Goal: Obtain resource: Download file/media

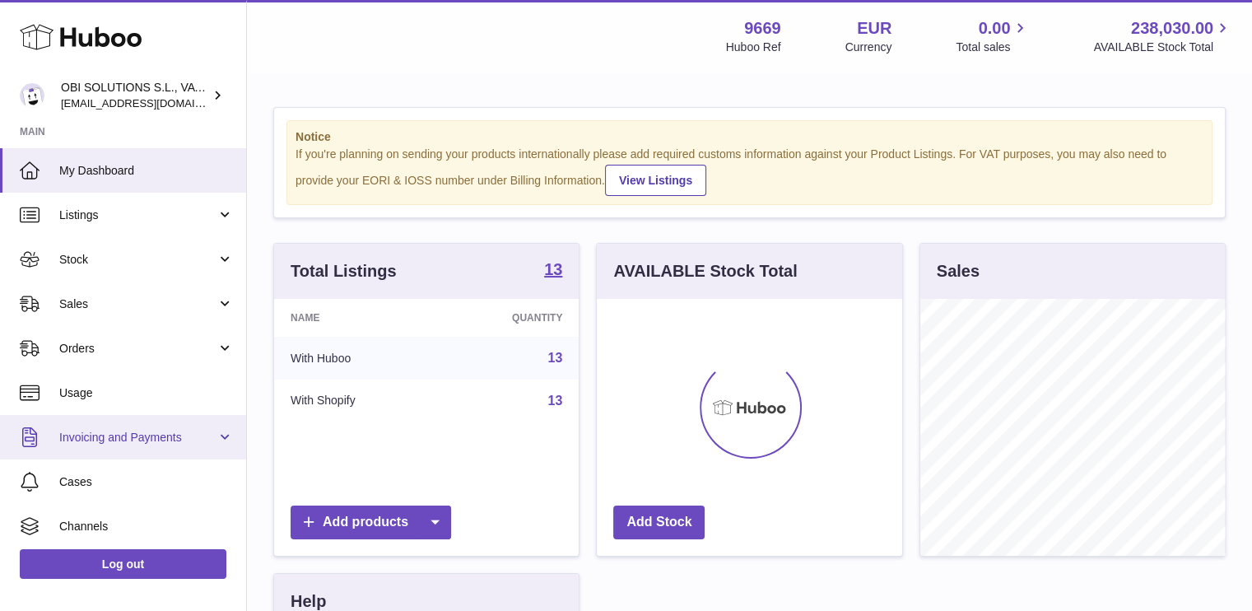
scroll to position [257, 305]
click at [125, 427] on link "Invoicing and Payments" at bounding box center [123, 437] width 246 height 44
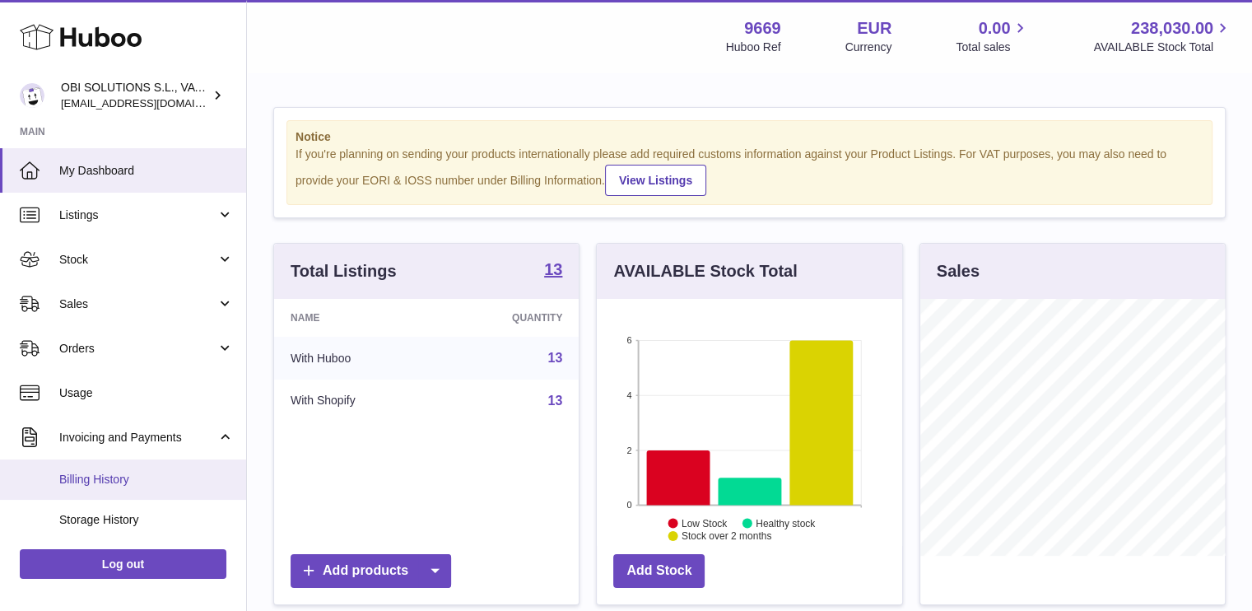
click at [111, 472] on span "Billing History" at bounding box center [146, 480] width 175 height 16
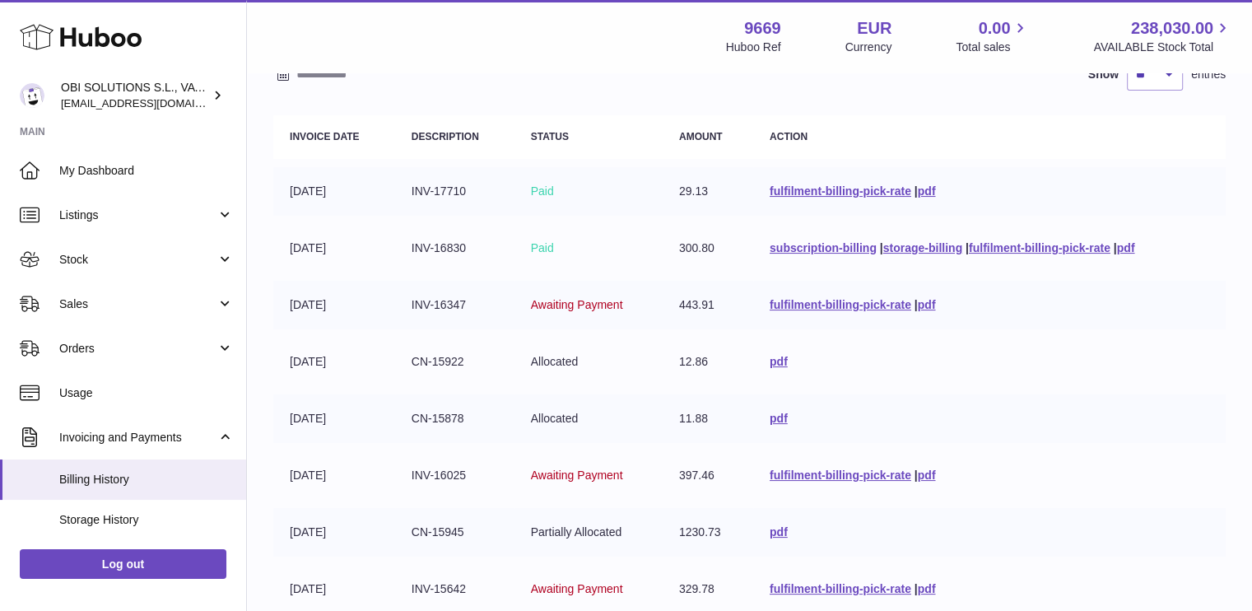
scroll to position [247, 0]
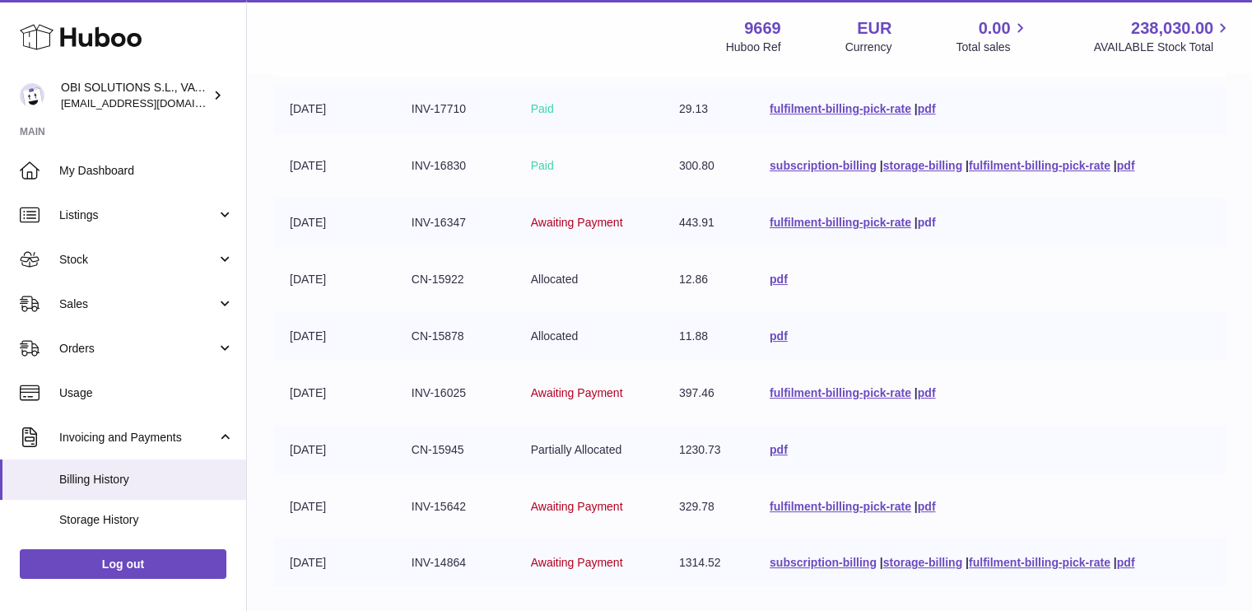
click at [929, 221] on link "pdf" at bounding box center [927, 222] width 18 height 13
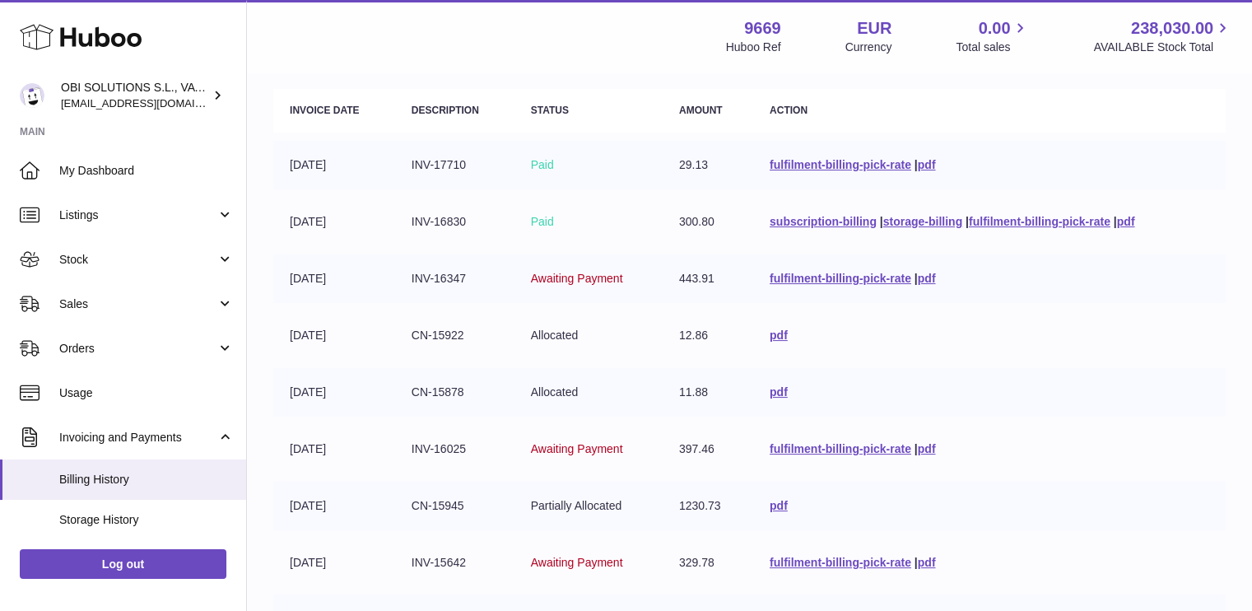
scroll to position [165, 0]
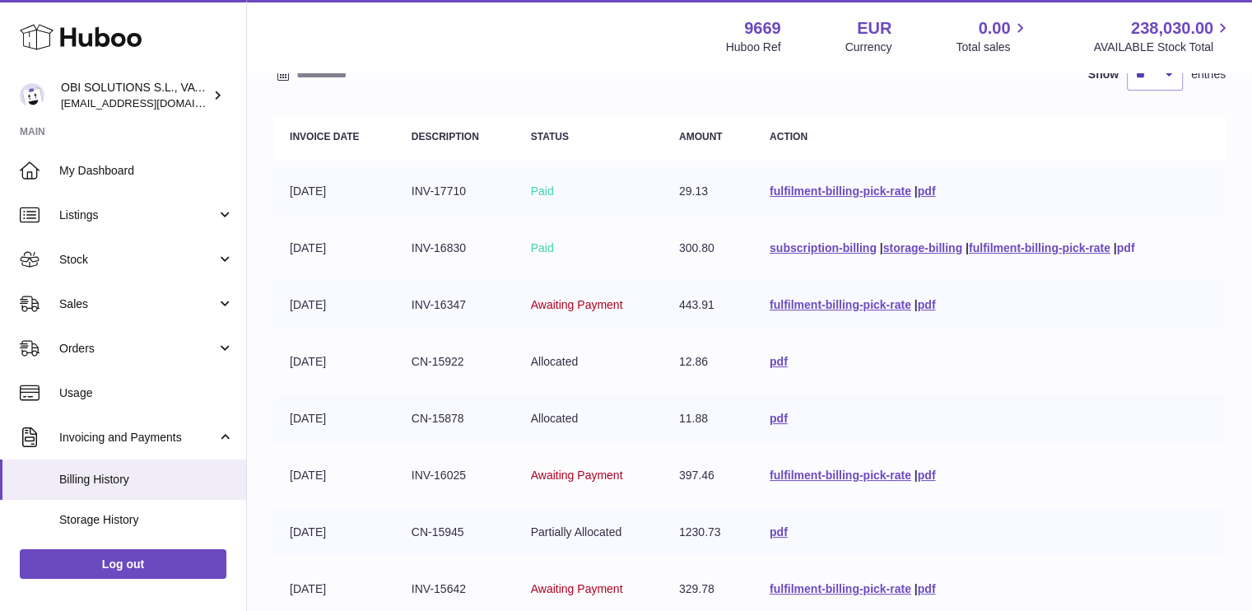
click at [1126, 245] on link "pdf" at bounding box center [1126, 247] width 18 height 13
